Goal: Download file/media

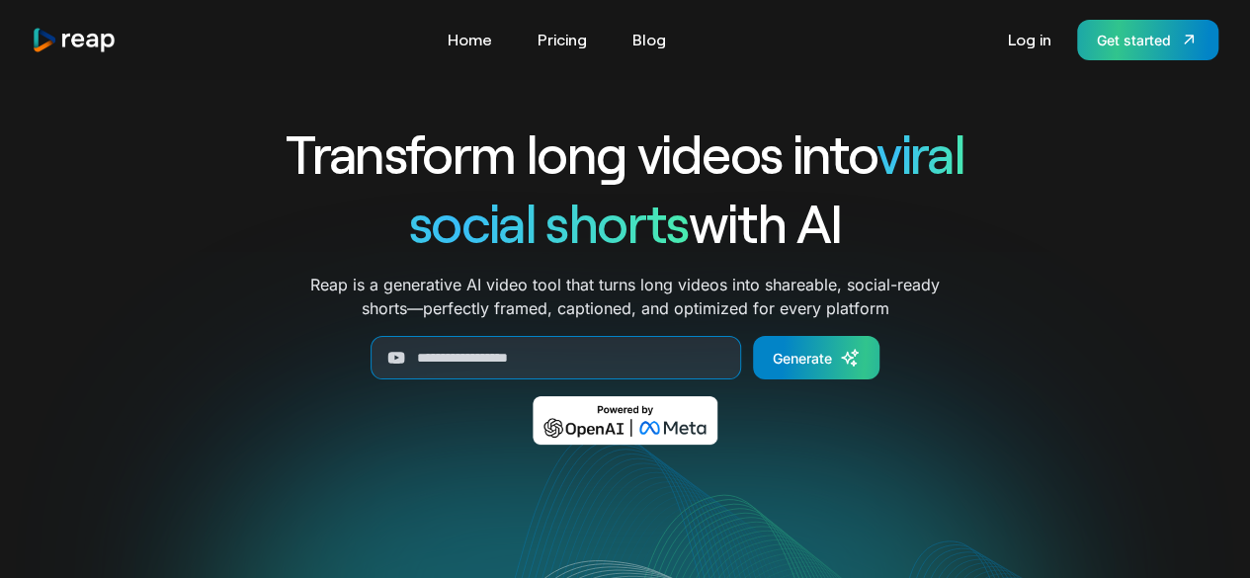
click at [1119, 47] on div "Get started" at bounding box center [1134, 40] width 74 height 21
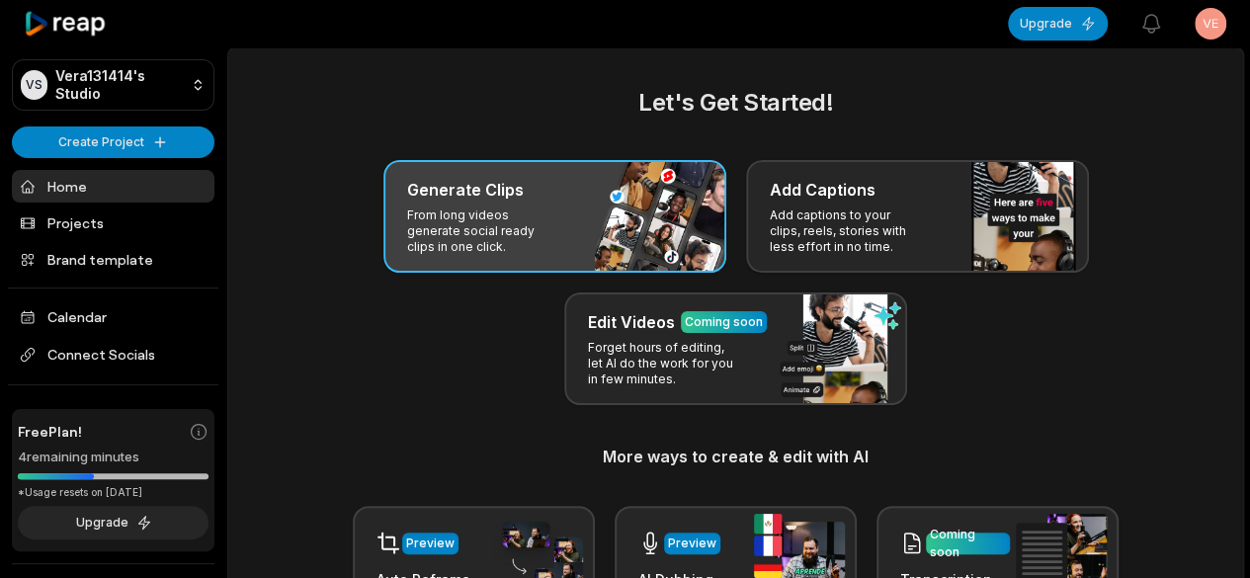
click at [559, 213] on div "Generate Clips From long videos generate social ready clips in one click." at bounding box center [554, 216] width 343 height 113
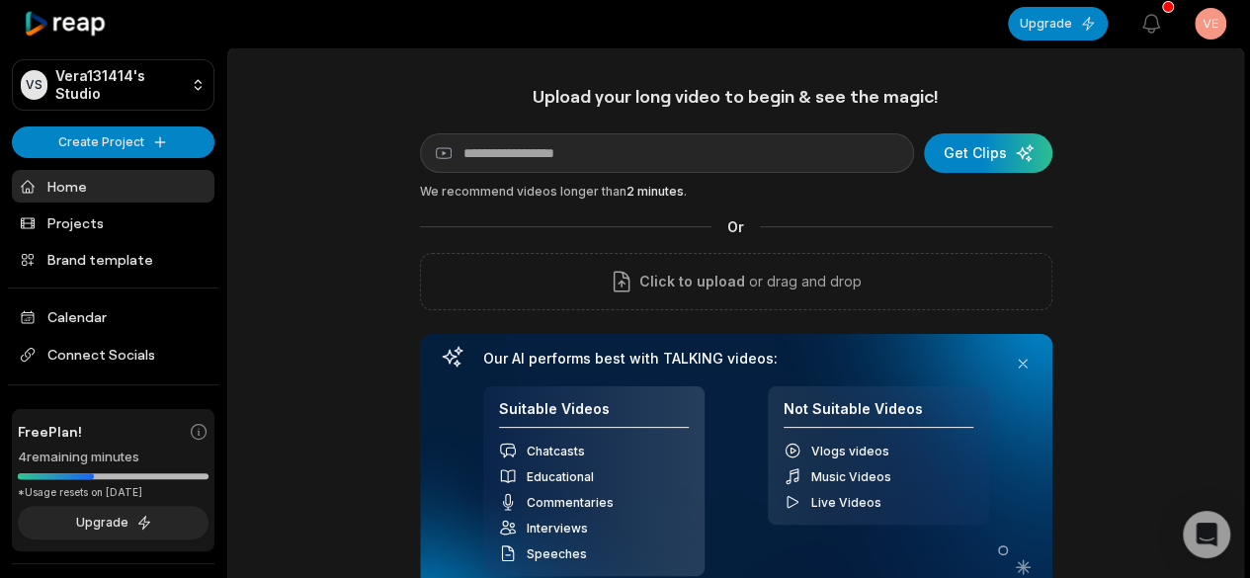
click at [1224, 27] on html "VS Vera131414's Studio Create Project Home Projects Brand template Calendar Con…" at bounding box center [625, 289] width 1250 height 578
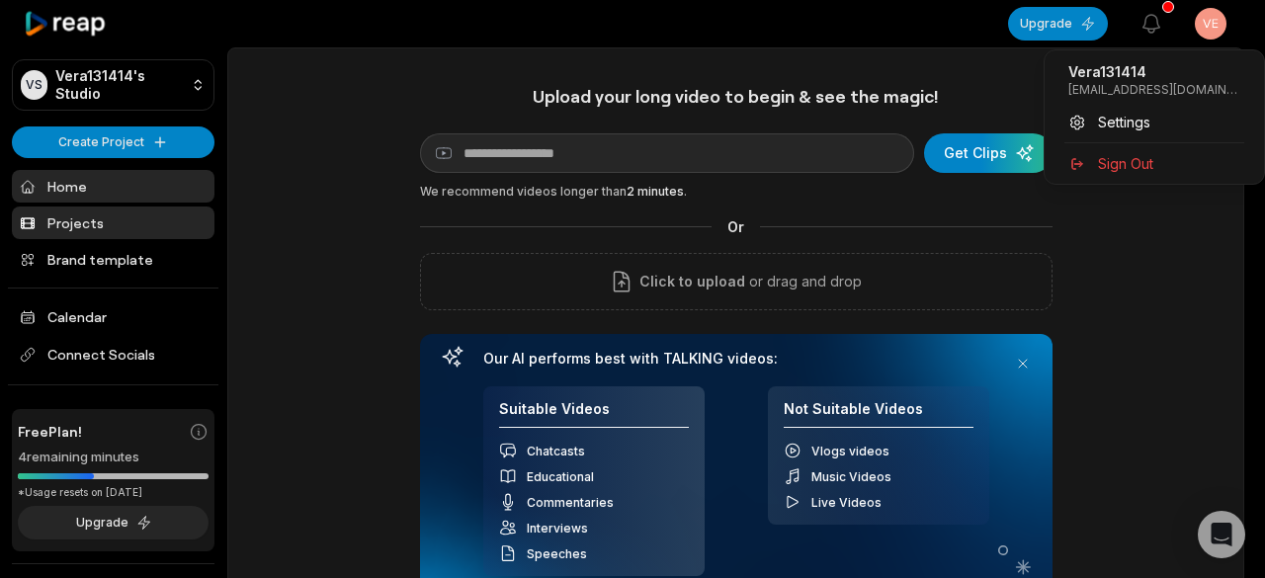
click at [68, 226] on html "VS Vera131414's Studio Create Project Home Projects Brand template Calendar Con…" at bounding box center [632, 289] width 1265 height 578
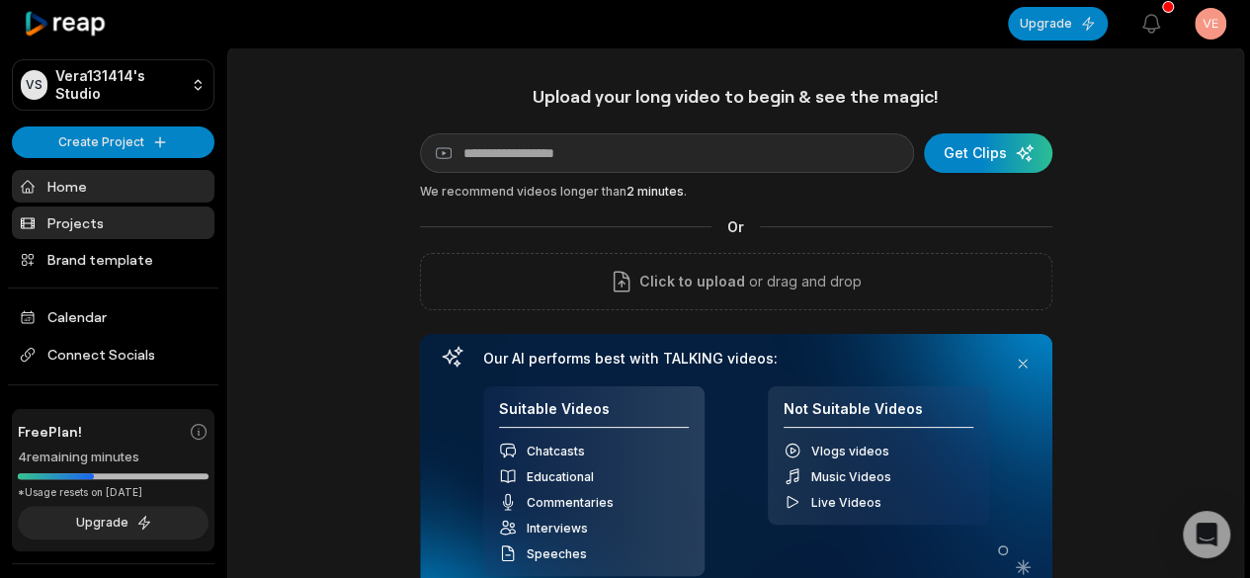
click at [69, 226] on link "Projects" at bounding box center [113, 223] width 203 height 33
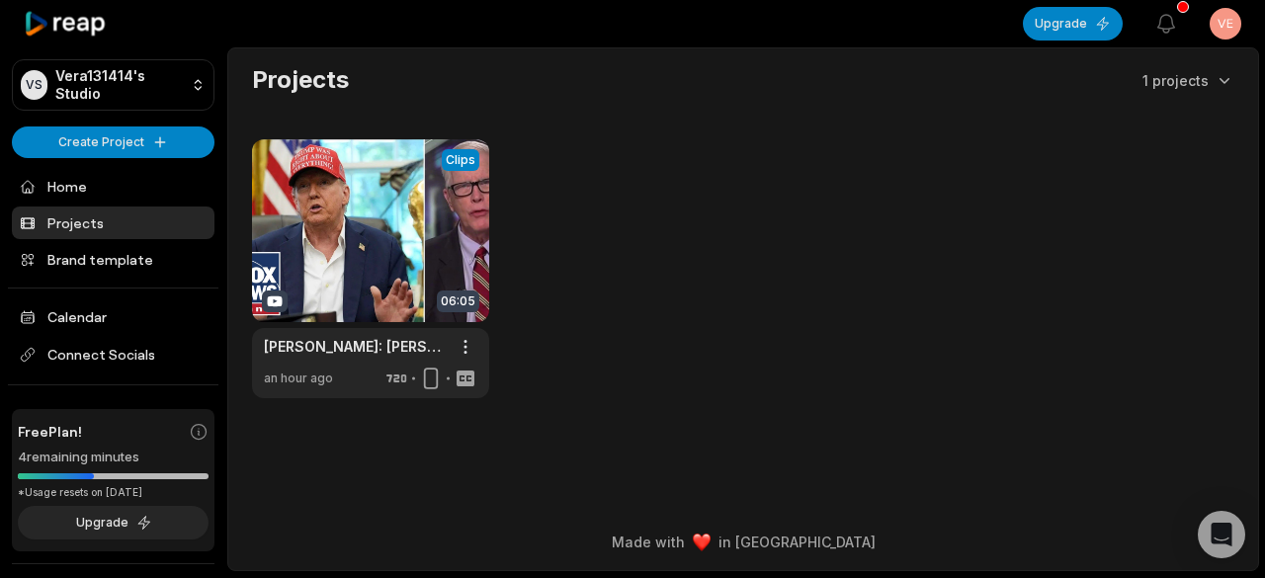
click at [674, 338] on div "View Clips Clips 06:05 Hugh Hewitt: Trump is 'ahead of the game' on move to end…" at bounding box center [743, 268] width 982 height 259
click at [383, 230] on link at bounding box center [370, 268] width 237 height 259
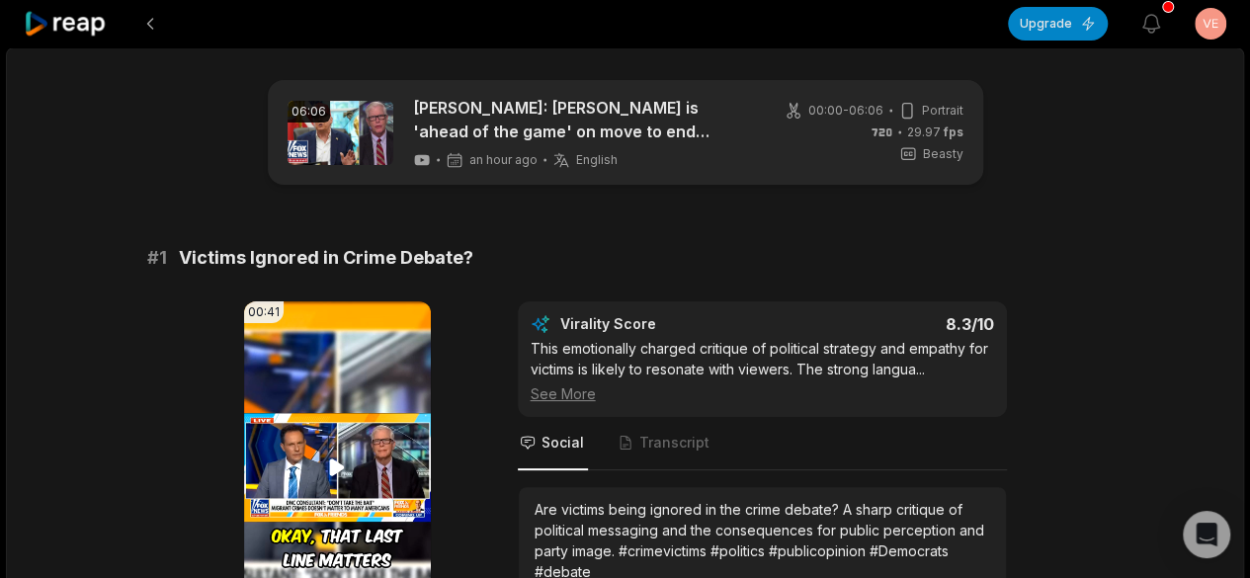
scroll to position [198, 0]
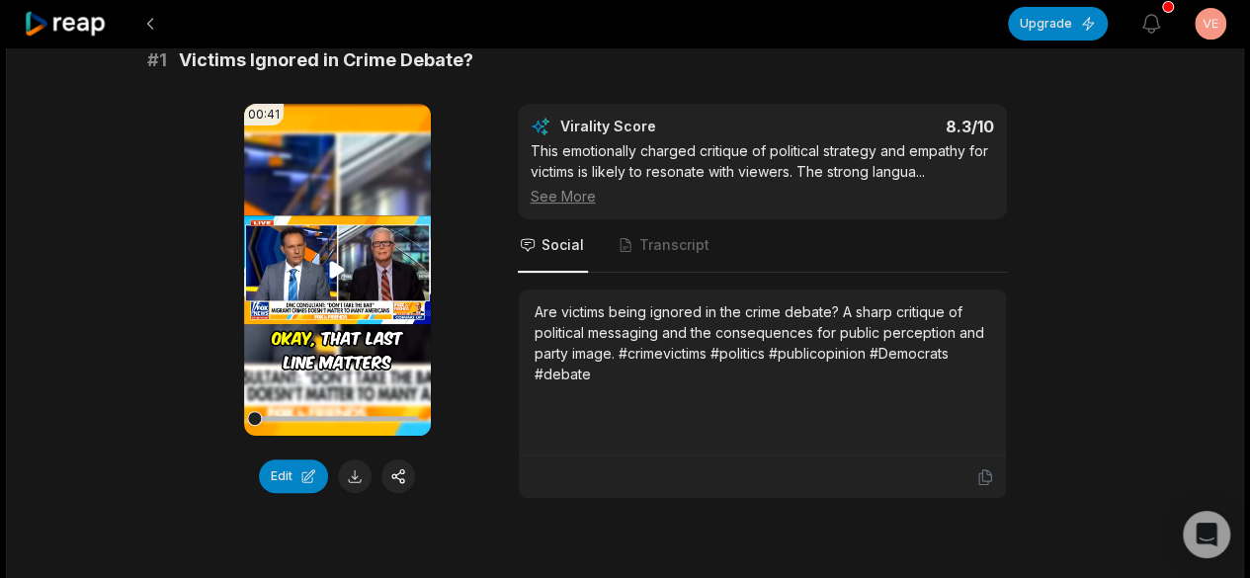
click at [336, 273] on icon at bounding box center [337, 269] width 15 height 17
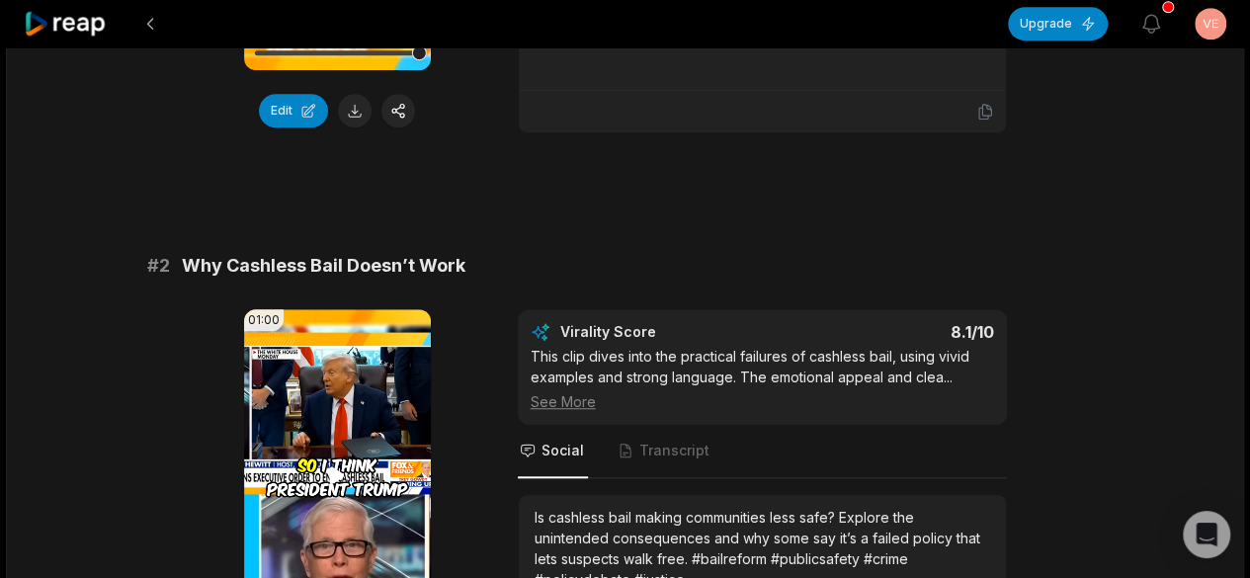
scroll to position [692, 0]
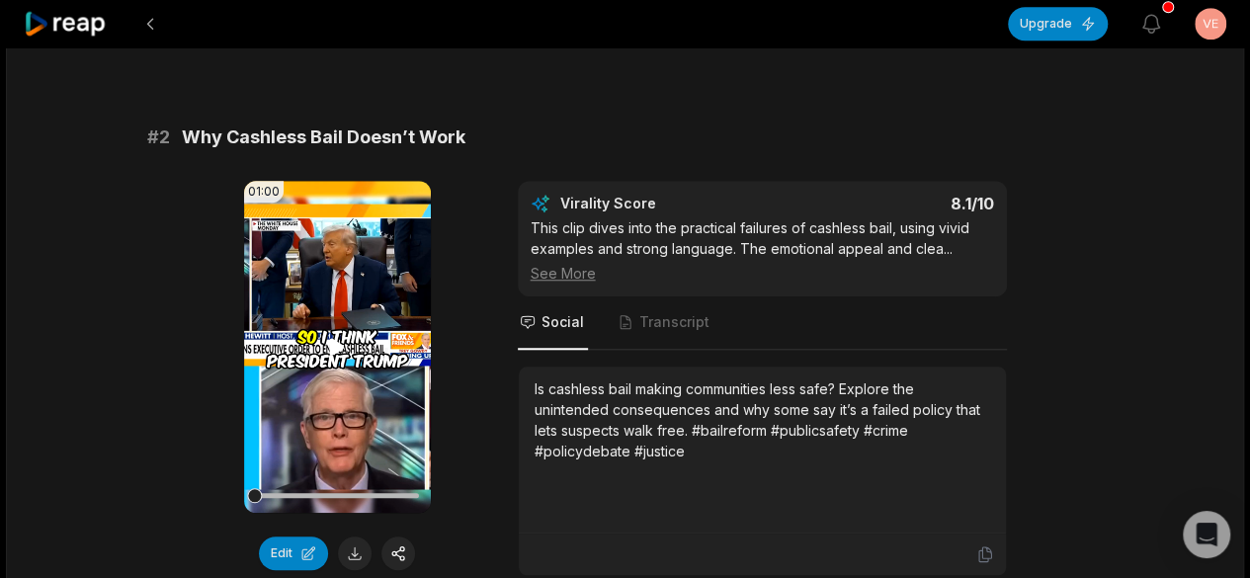
click at [327, 344] on icon at bounding box center [337, 347] width 24 height 24
click at [359, 551] on button at bounding box center [355, 554] width 34 height 34
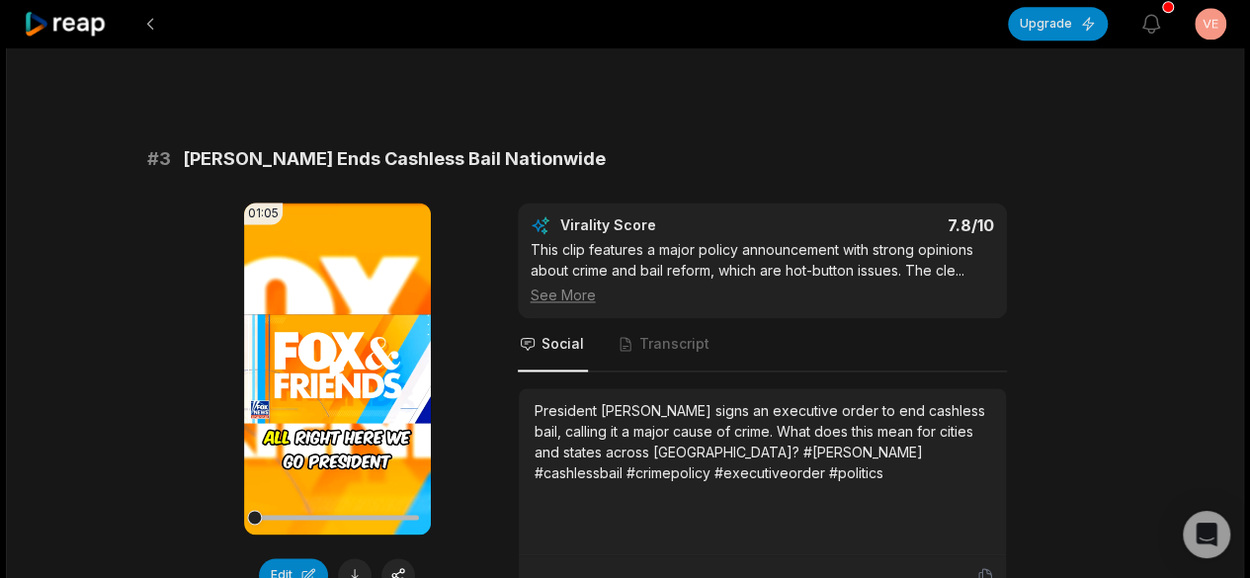
scroll to position [1285, 0]
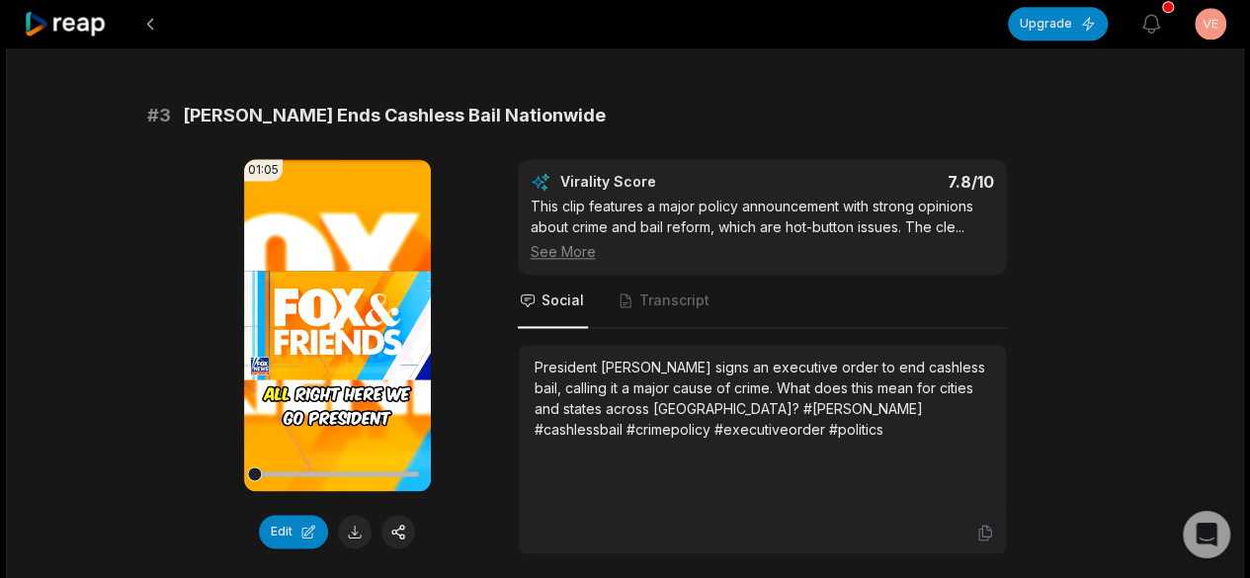
click at [328, 314] on icon at bounding box center [337, 325] width 24 height 24
click at [319, 463] on div at bounding box center [337, 474] width 164 height 35
click at [346, 471] on div at bounding box center [337, 473] width 164 height 5
click at [362, 461] on div at bounding box center [337, 474] width 164 height 35
click at [366, 525] on button at bounding box center [355, 532] width 34 height 34
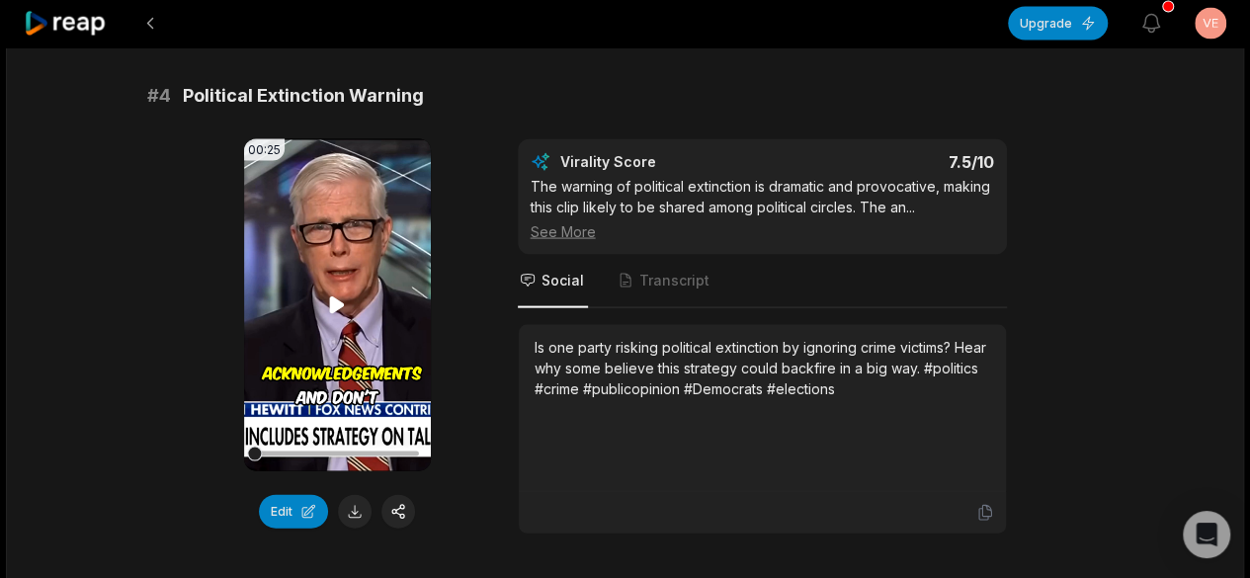
scroll to position [1878, 0]
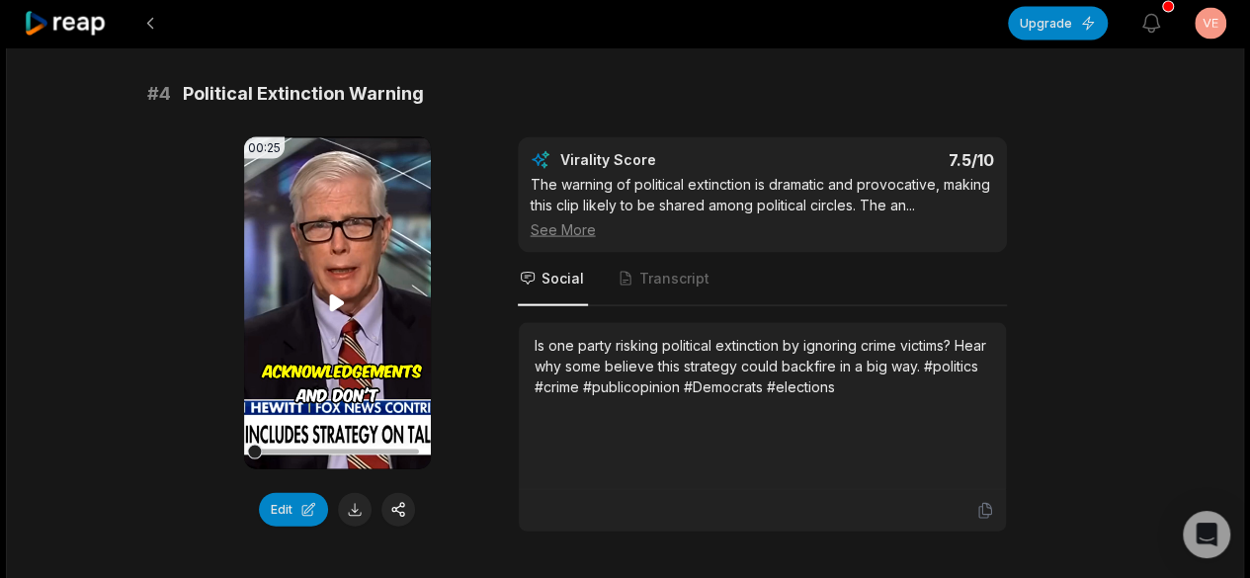
click at [332, 297] on icon at bounding box center [337, 302] width 15 height 17
click at [291, 443] on div at bounding box center [337, 452] width 164 height 35
click at [279, 450] on div at bounding box center [337, 452] width 164 height 5
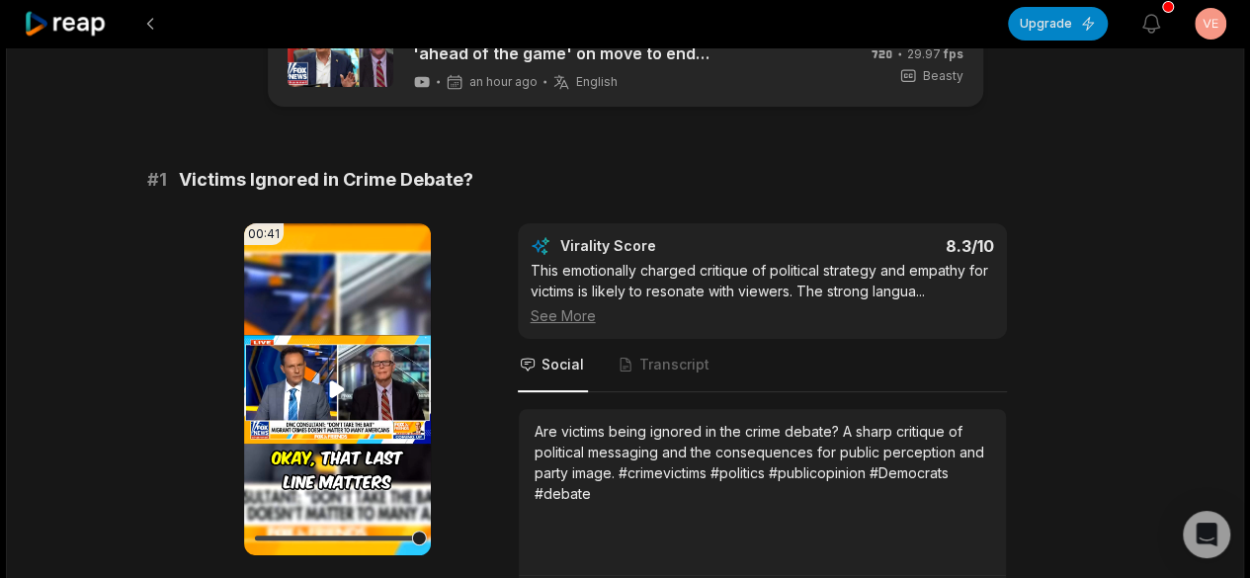
scroll to position [198, 0]
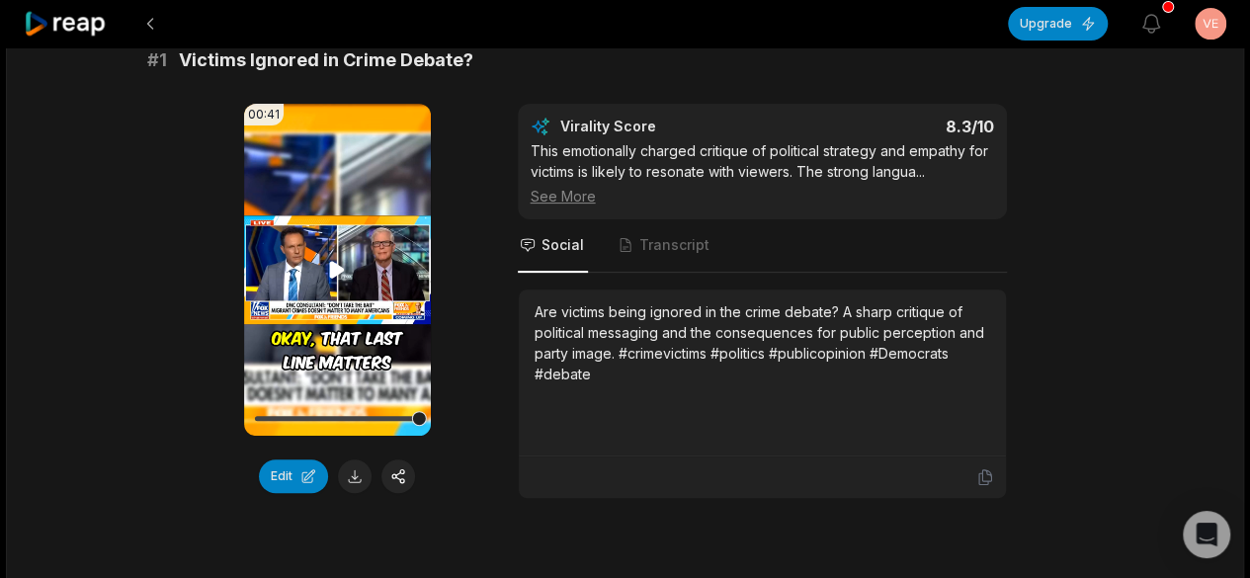
click at [335, 277] on icon at bounding box center [337, 270] width 24 height 24
click at [318, 416] on div at bounding box center [337, 418] width 164 height 5
click at [345, 414] on div at bounding box center [337, 418] width 164 height 35
click at [372, 412] on div at bounding box center [337, 418] width 164 height 35
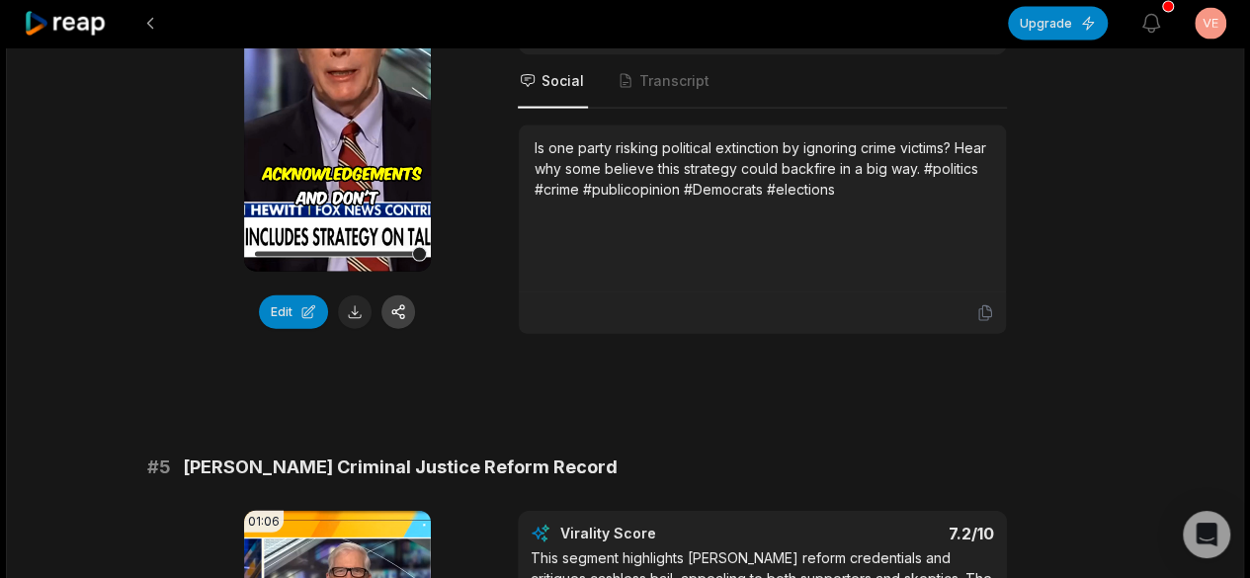
scroll to position [2372, 0]
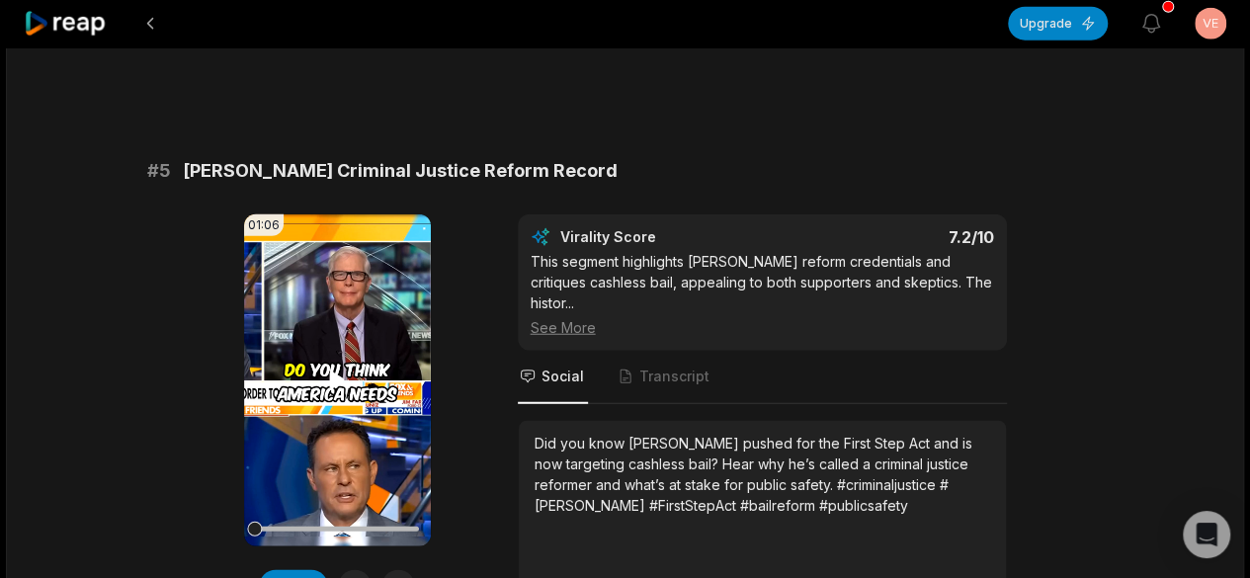
click at [333, 372] on icon at bounding box center [337, 380] width 15 height 17
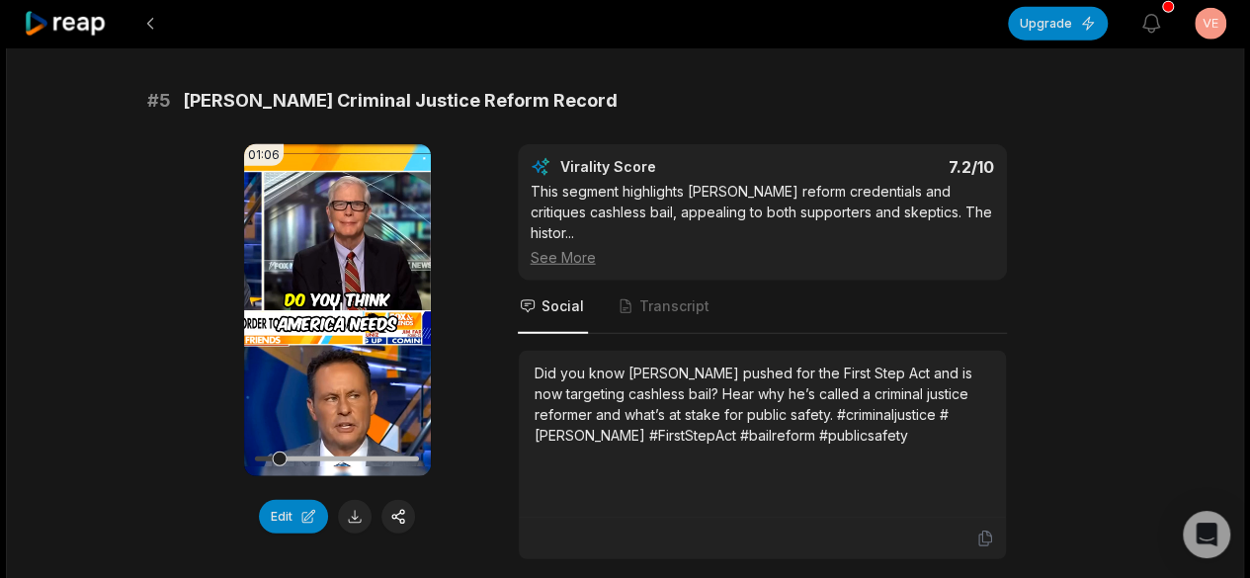
scroll to position [2470, 0]
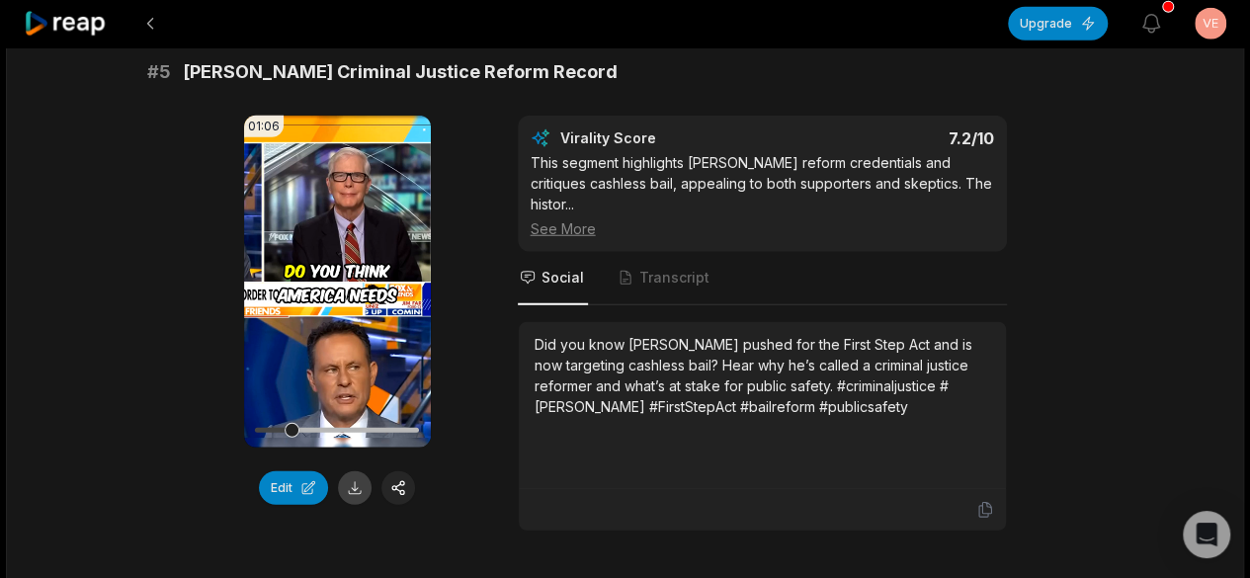
click at [354, 481] on button at bounding box center [355, 488] width 34 height 34
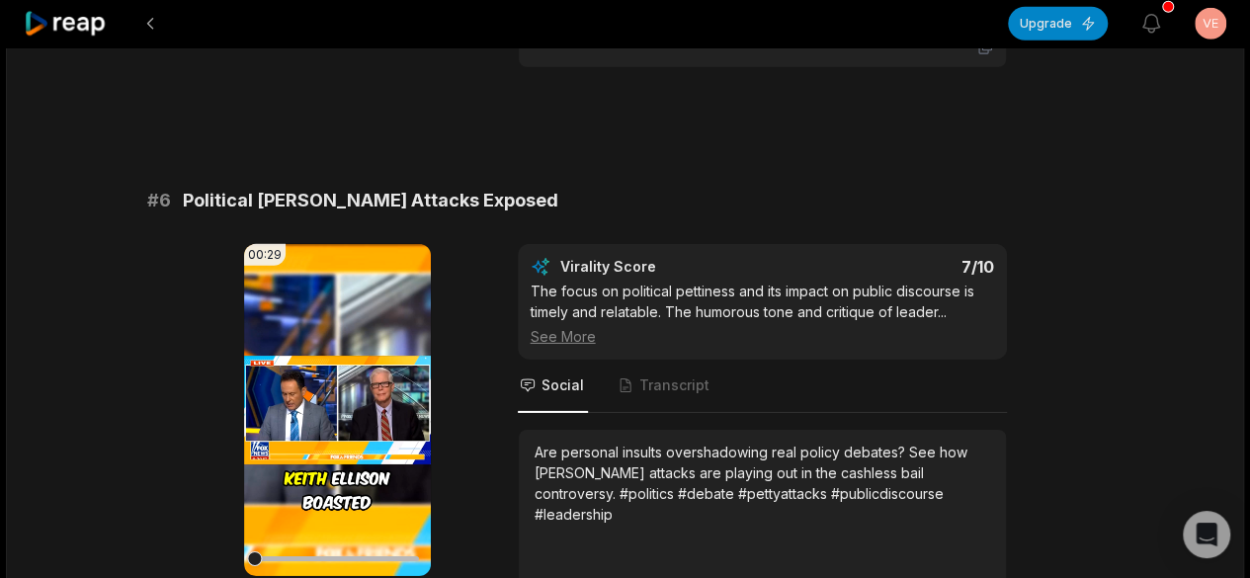
scroll to position [2965, 0]
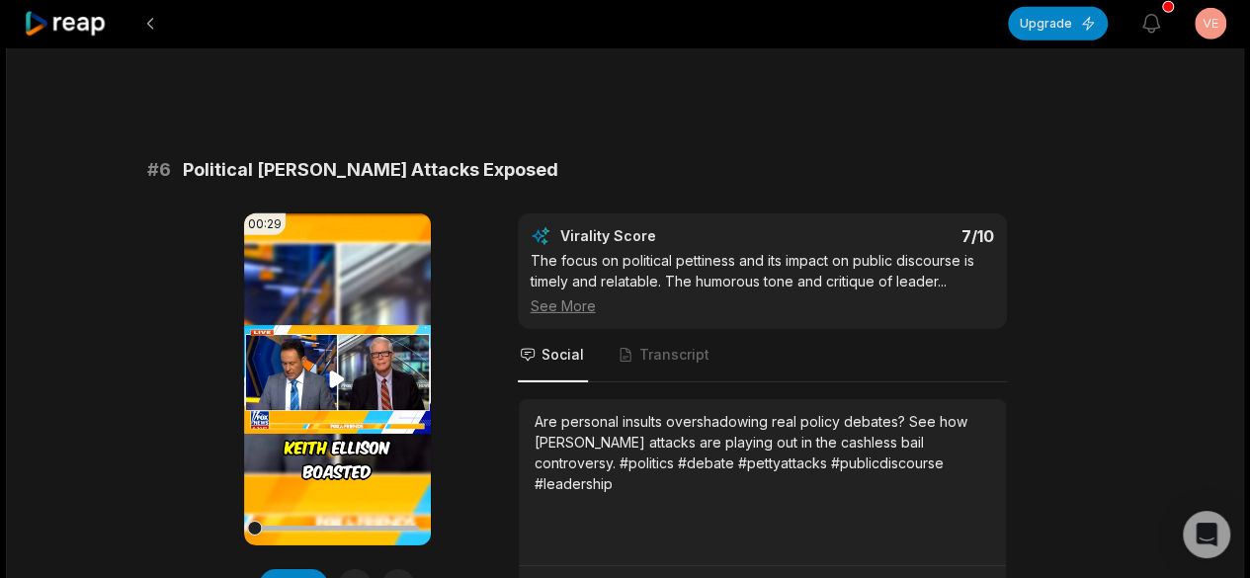
click at [323, 347] on video "Your browser does not support mp4 format." at bounding box center [337, 379] width 187 height 332
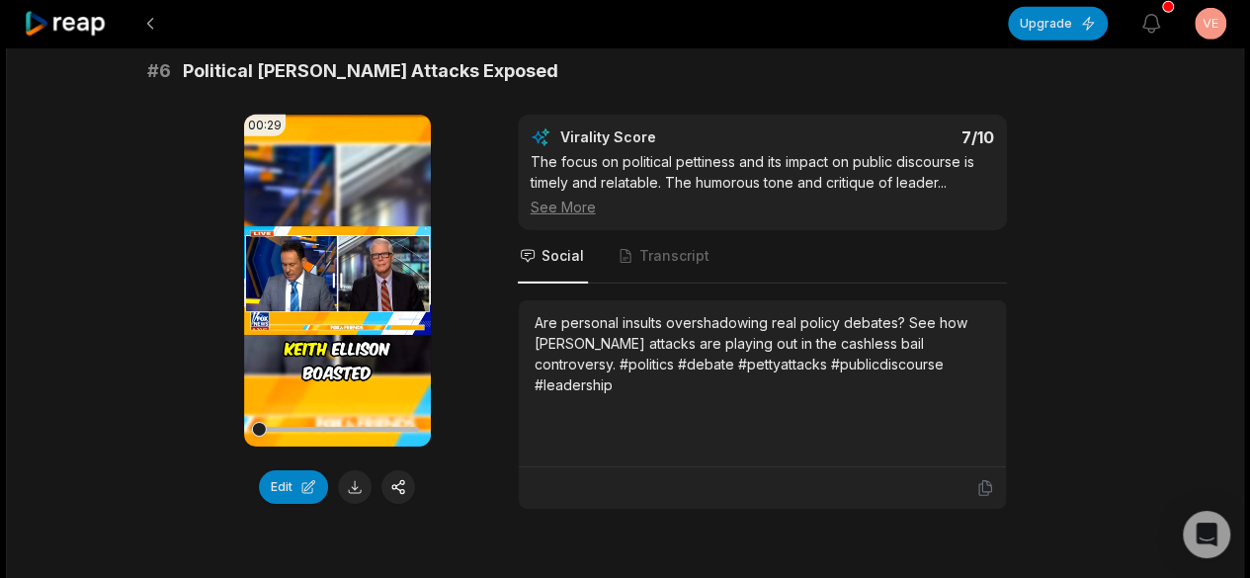
scroll to position [2866, 0]
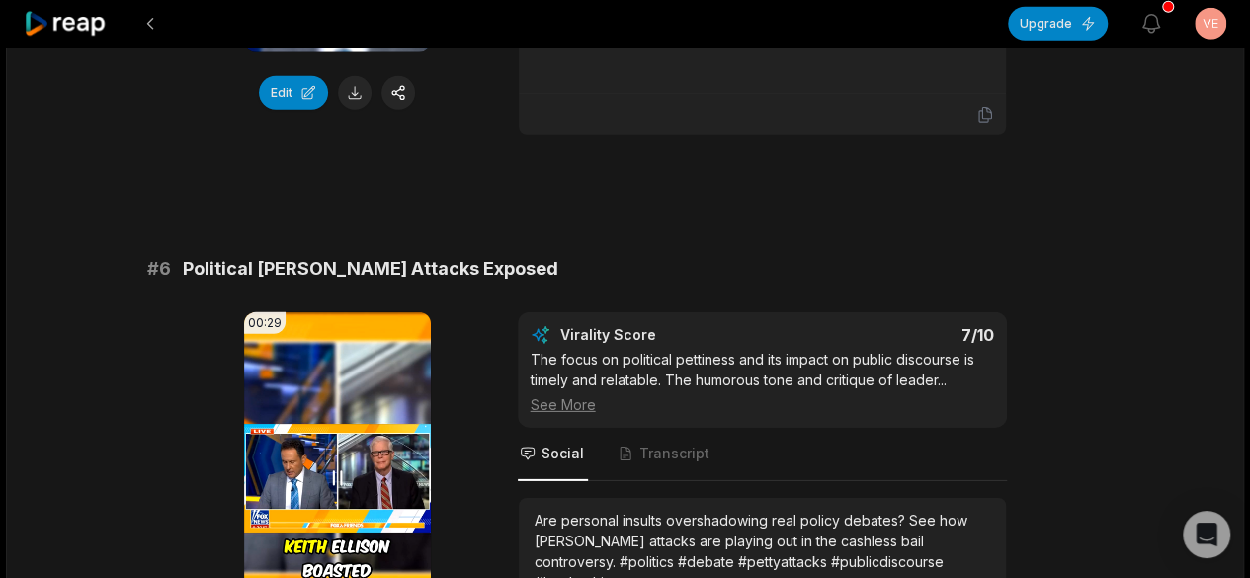
click at [356, 441] on video "Your browser does not support mp4 format." at bounding box center [337, 478] width 187 height 332
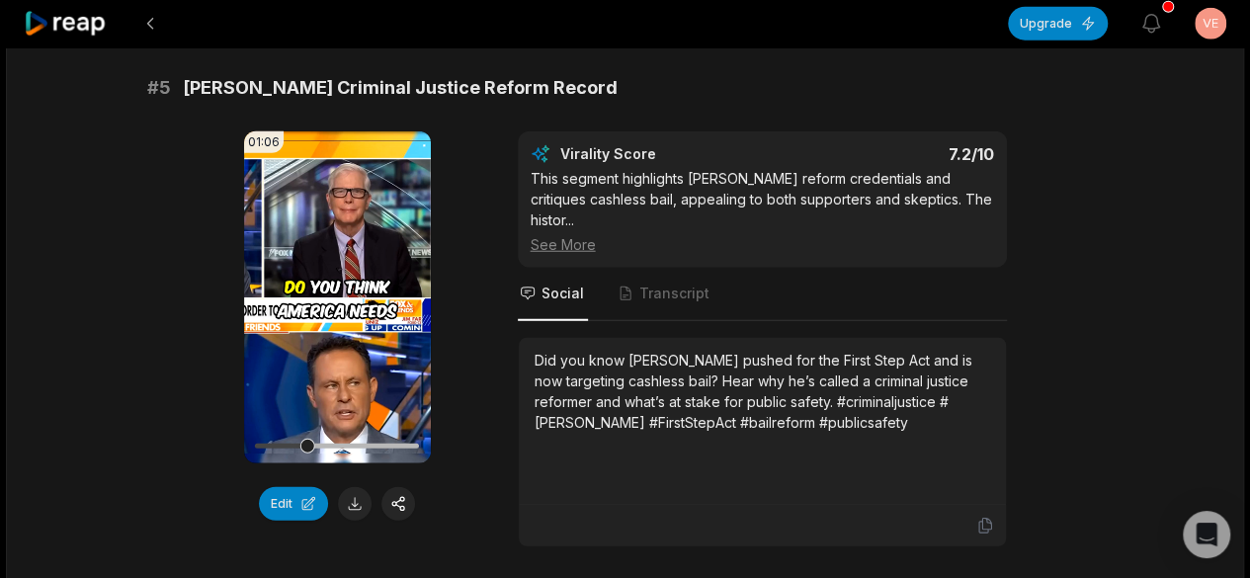
scroll to position [2470, 0]
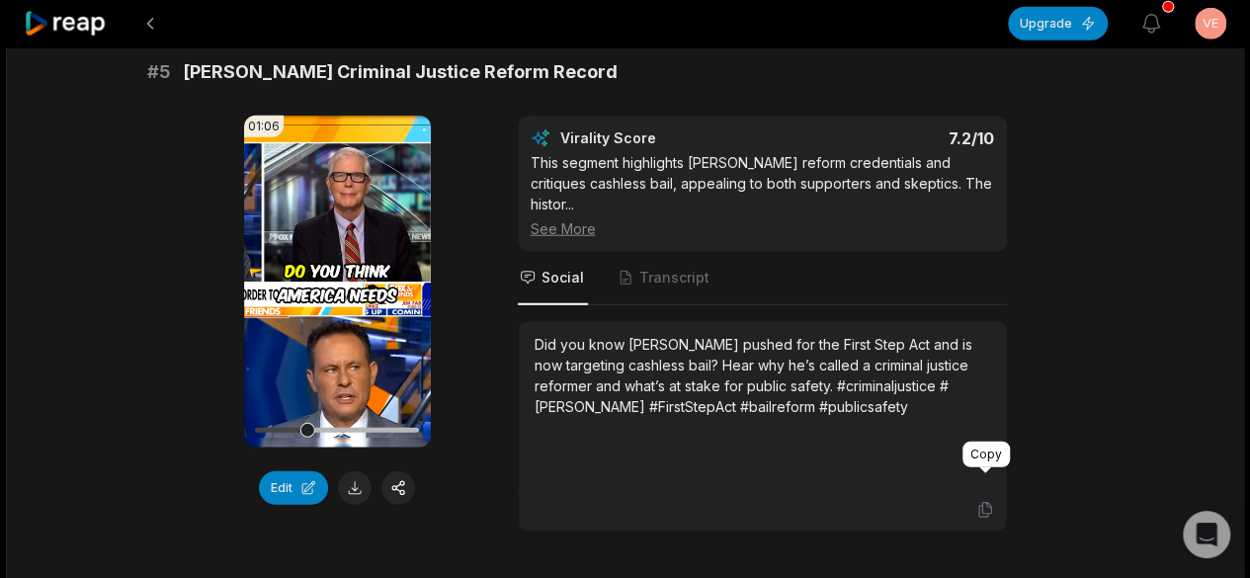
click at [976, 501] on icon at bounding box center [985, 510] width 18 height 18
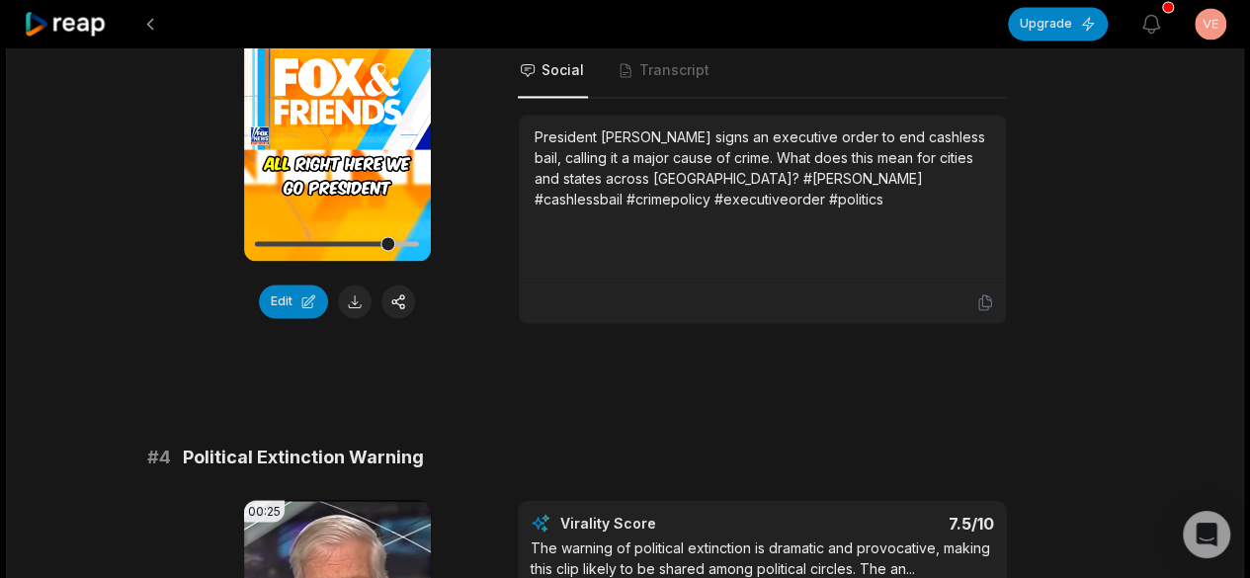
scroll to position [1285, 0]
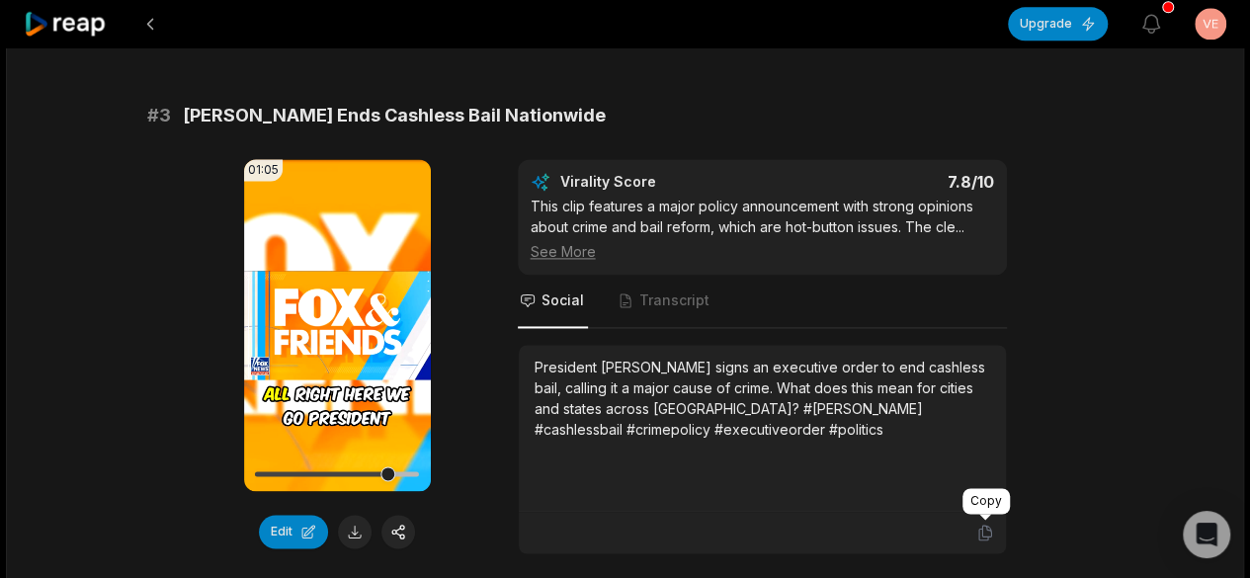
click at [980, 526] on icon at bounding box center [984, 533] width 12 height 15
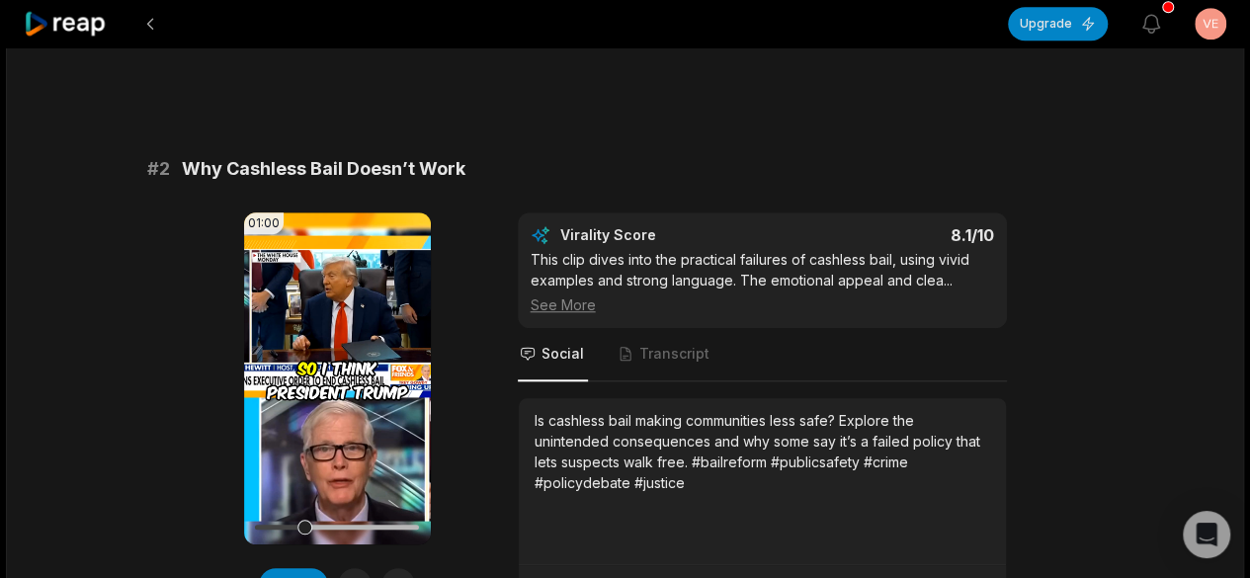
scroll to position [692, 0]
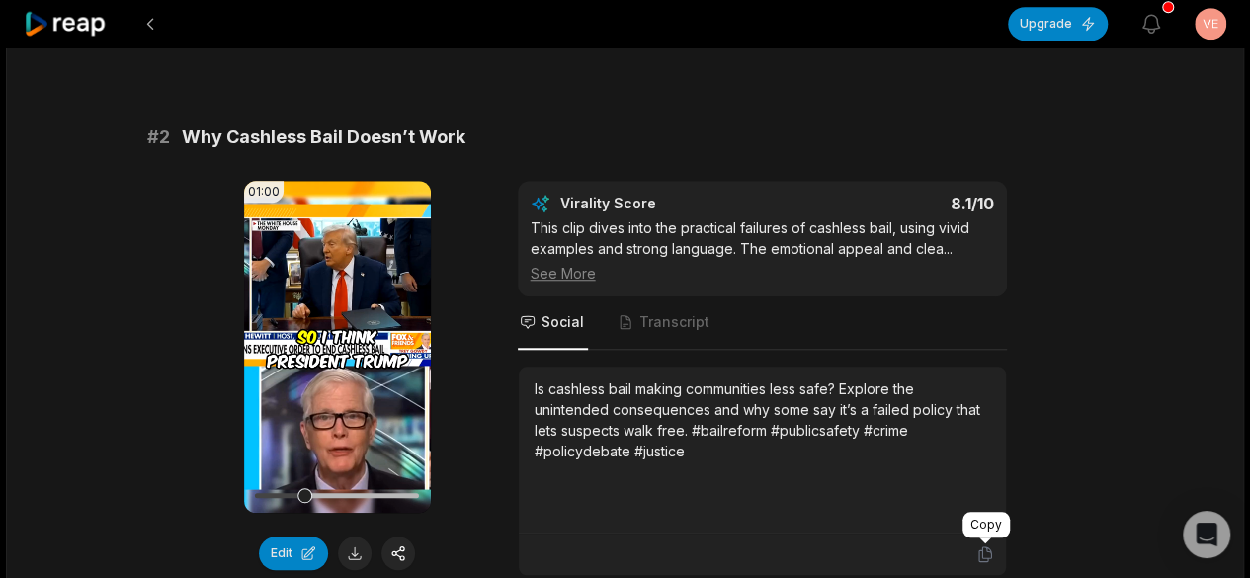
click at [978, 549] on icon at bounding box center [984, 554] width 12 height 15
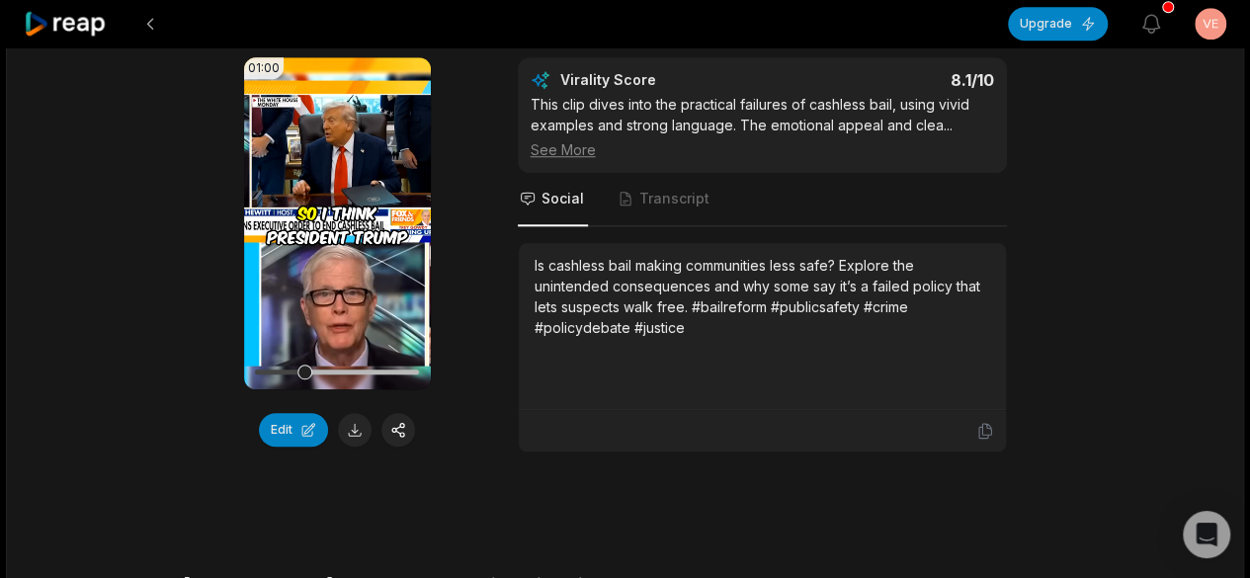
scroll to position [889, 0]
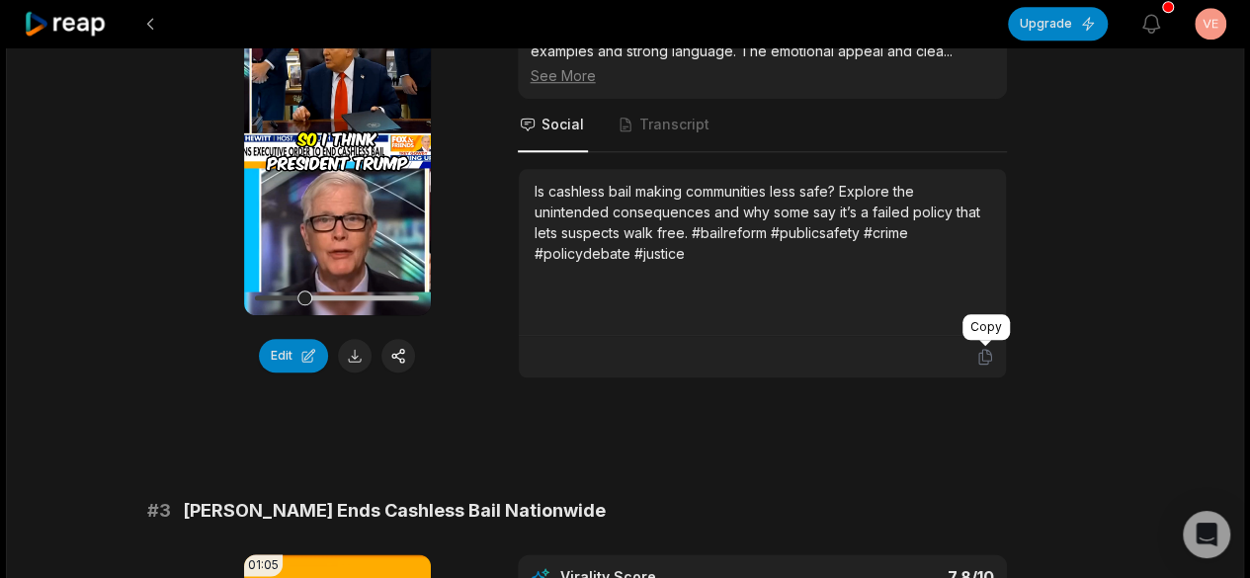
click at [979, 357] on icon at bounding box center [985, 357] width 18 height 18
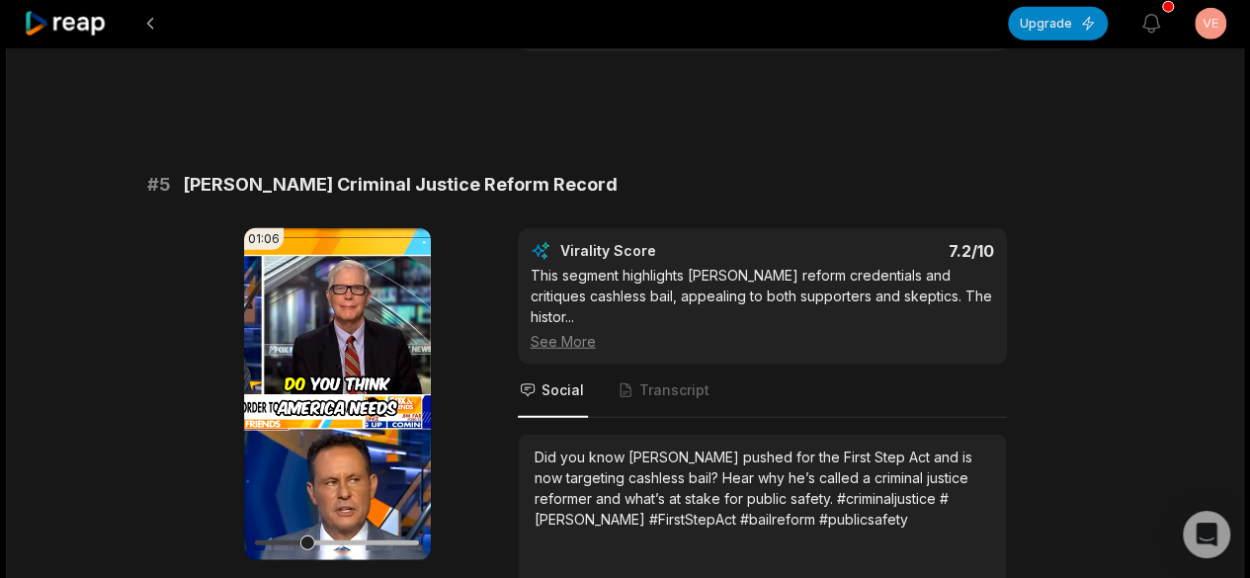
scroll to position [2470, 0]
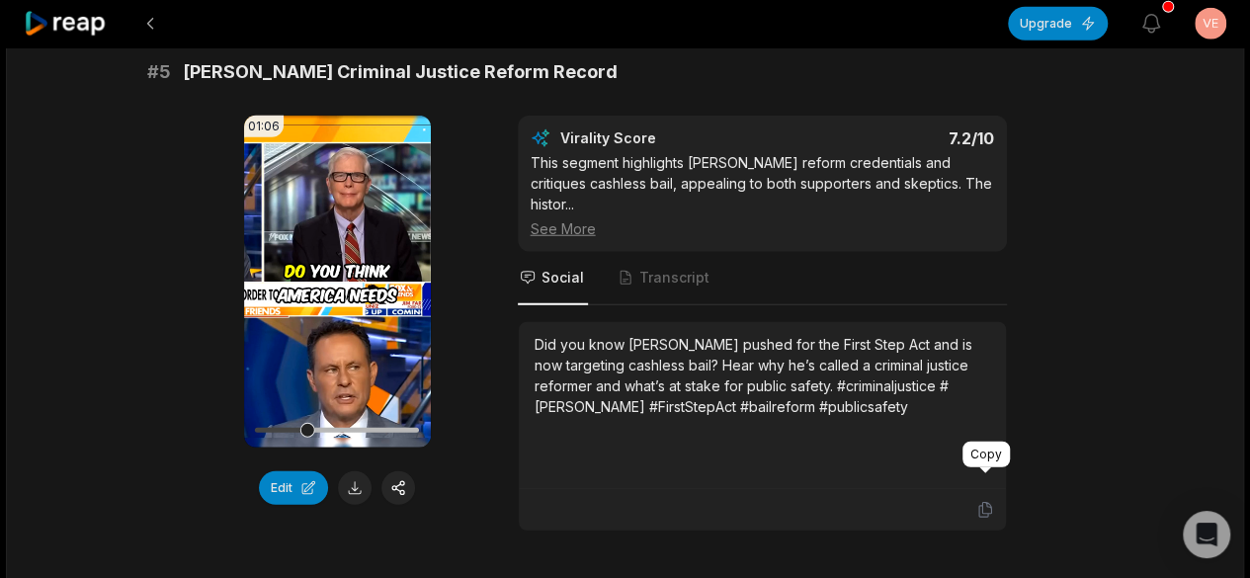
click at [983, 501] on icon at bounding box center [985, 510] width 18 height 18
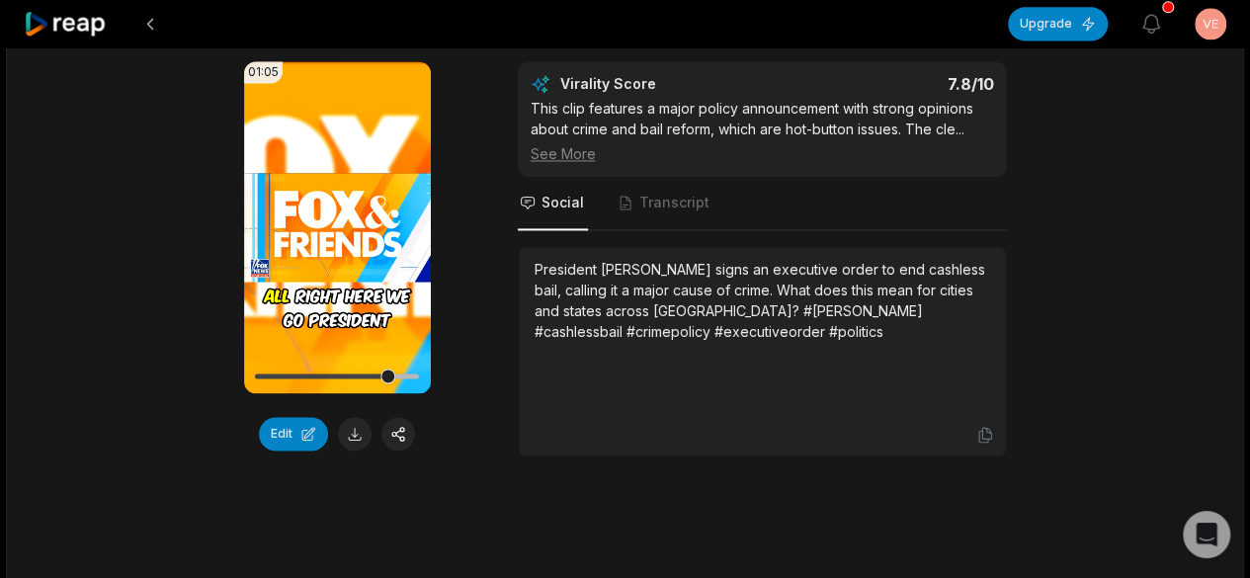
scroll to position [1383, 0]
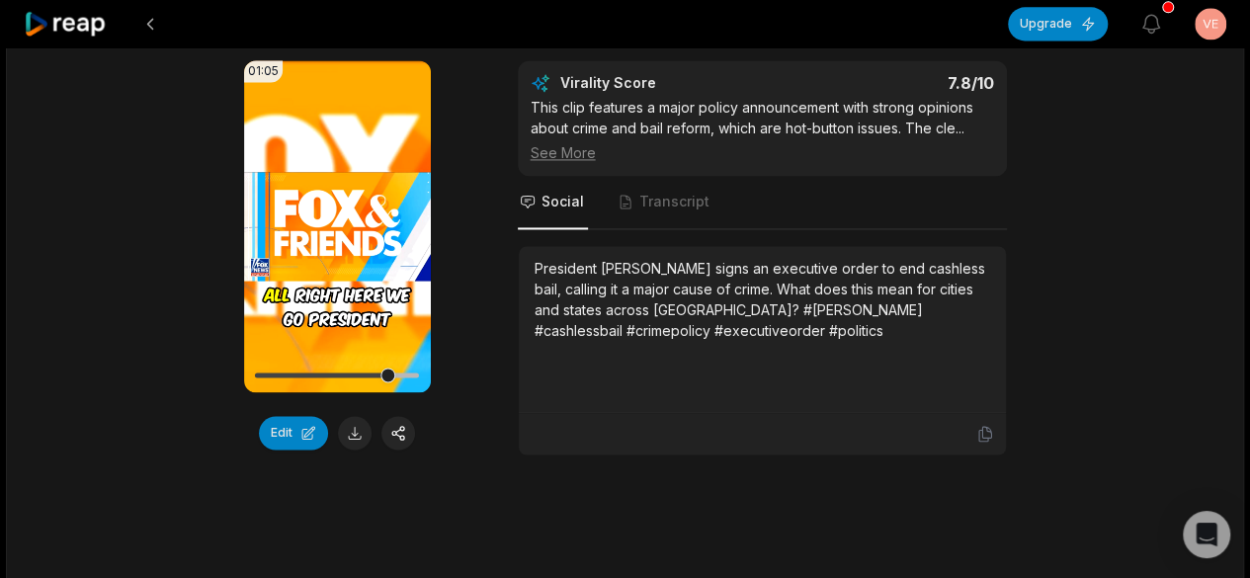
click at [974, 430] on div at bounding box center [762, 434] width 463 height 18
click at [986, 429] on icon at bounding box center [985, 434] width 18 height 18
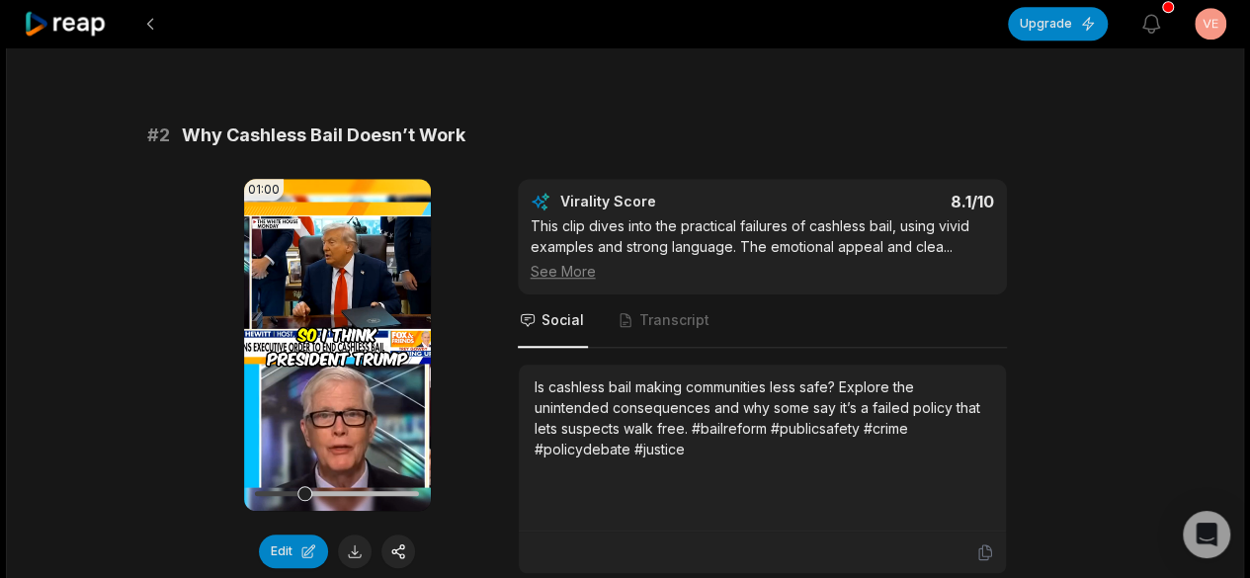
scroll to position [692, 0]
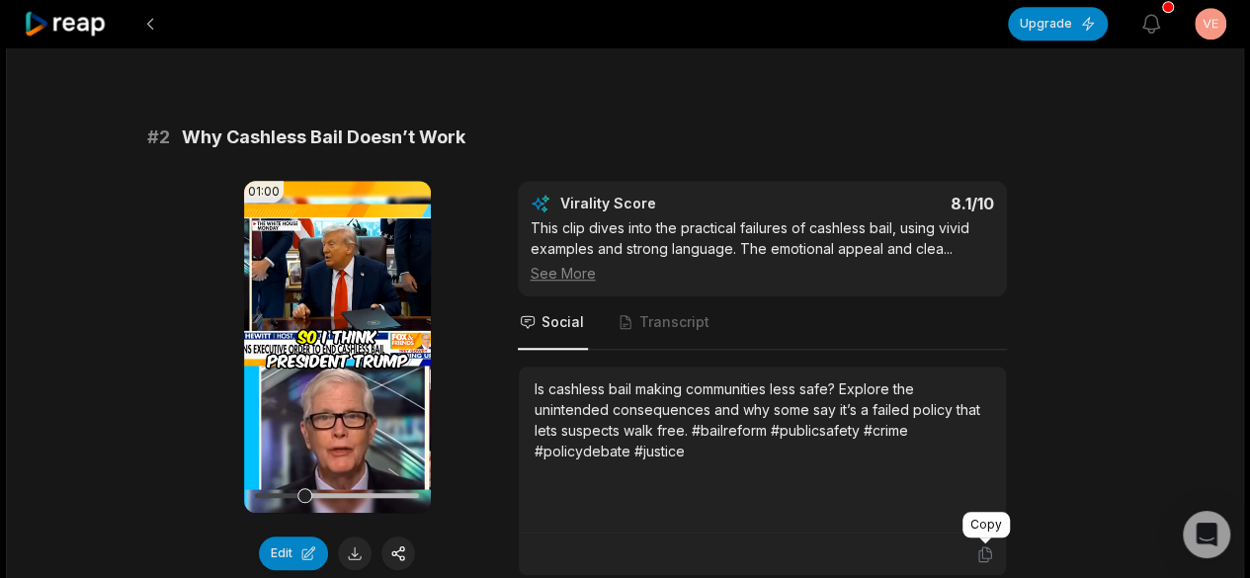
click at [982, 552] on icon at bounding box center [984, 554] width 12 height 15
